Goal: Find specific page/section: Find specific page/section

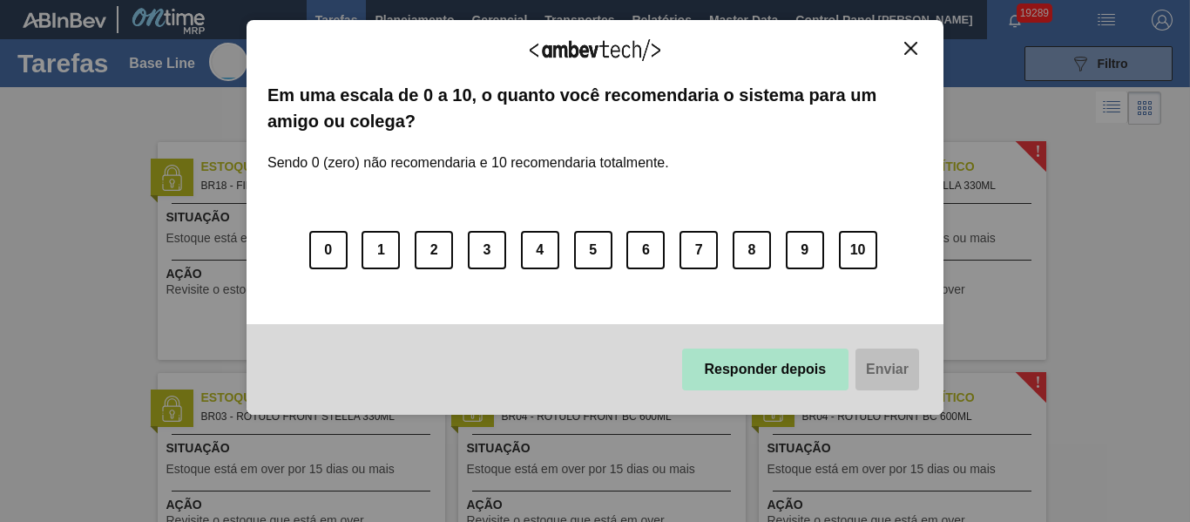
click at [781, 374] on button "Responder depois" at bounding box center [765, 370] width 167 height 42
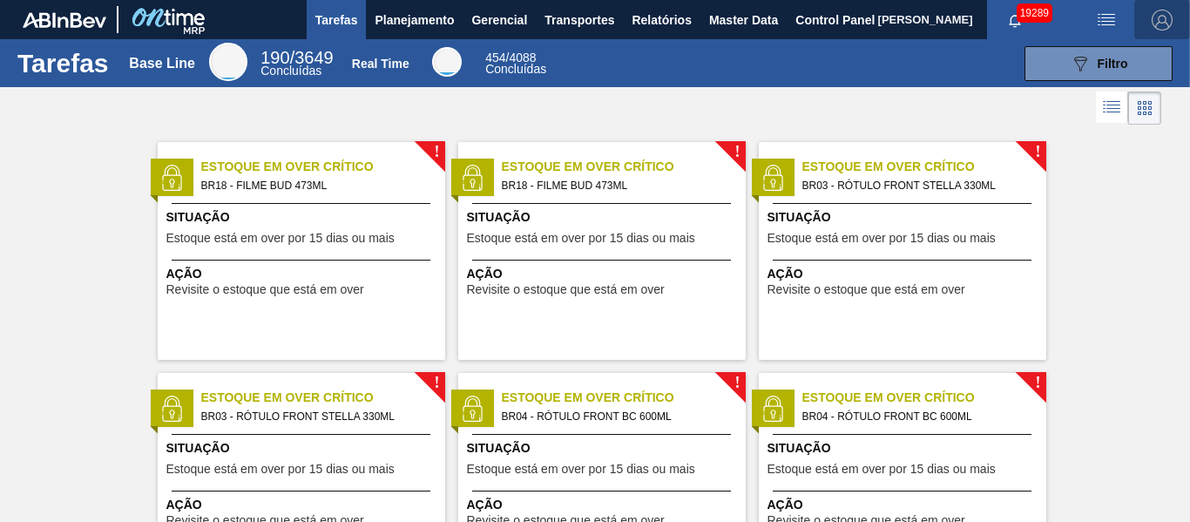
click at [1162, 25] on img "button" at bounding box center [1162, 20] width 21 height 21
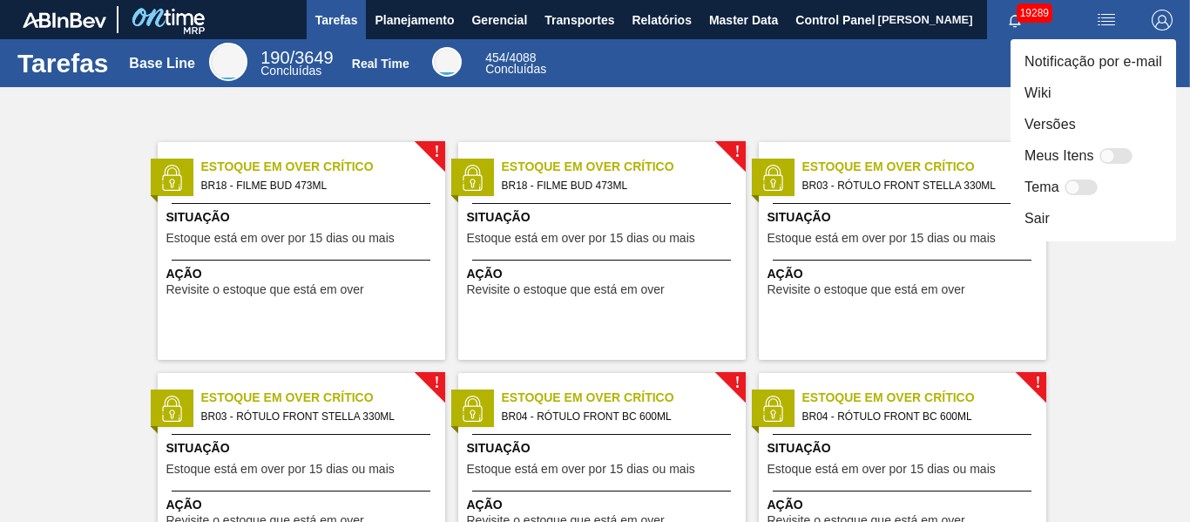
click at [1068, 123] on li "Versões" at bounding box center [1094, 124] width 166 height 31
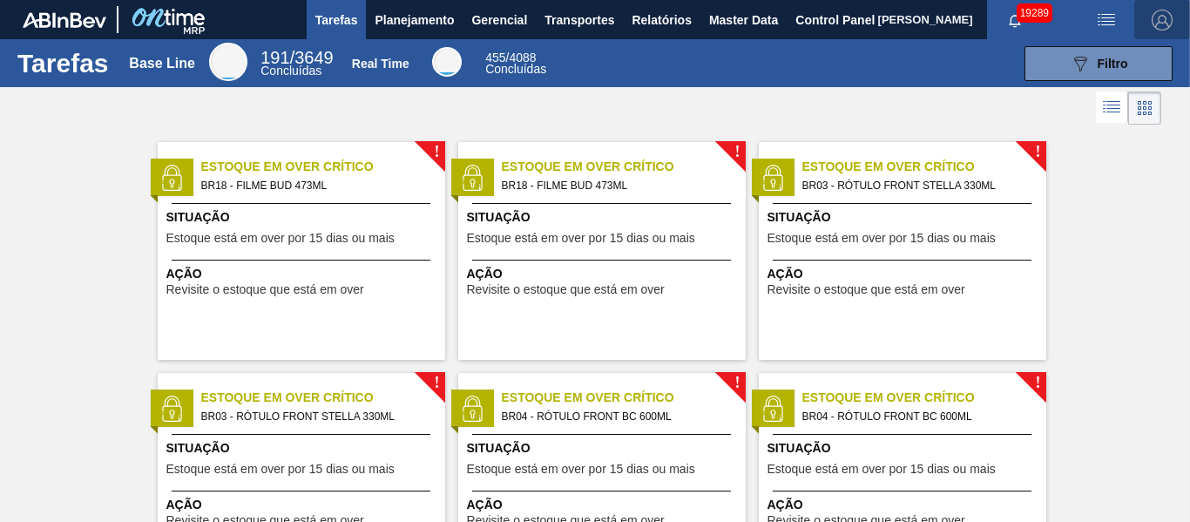
click at [1156, 24] on img "button" at bounding box center [1162, 20] width 21 height 21
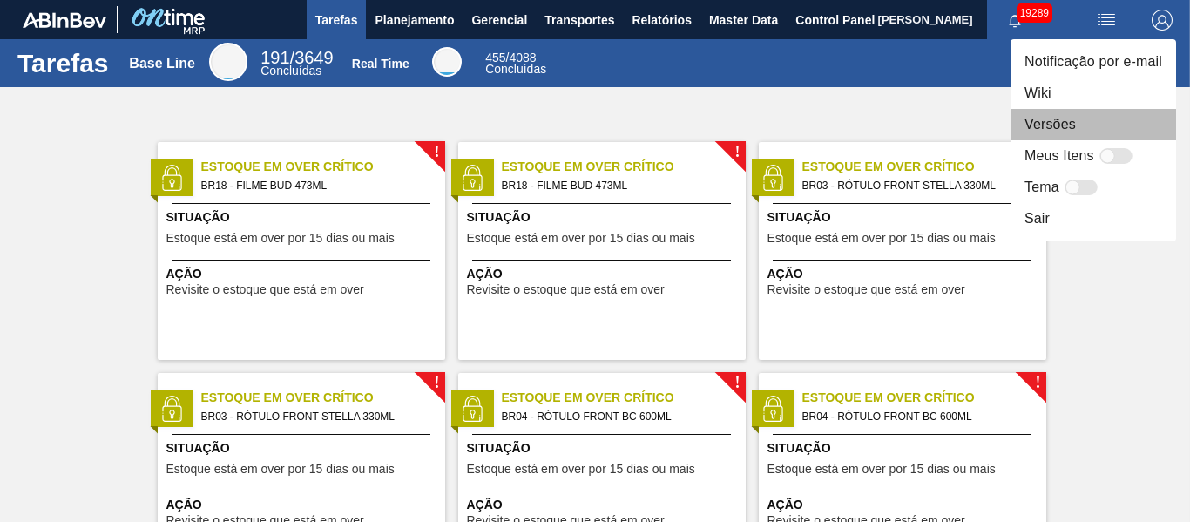
click at [1088, 121] on li "Versões" at bounding box center [1094, 124] width 166 height 31
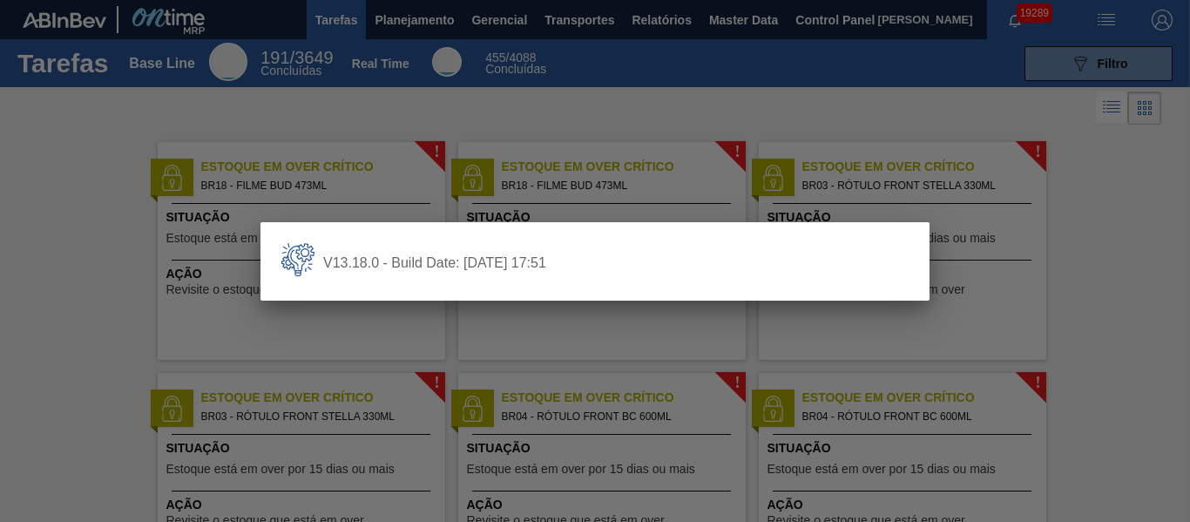
click at [1124, 362] on div at bounding box center [595, 261] width 1190 height 522
